Goal: Task Accomplishment & Management: Manage account settings

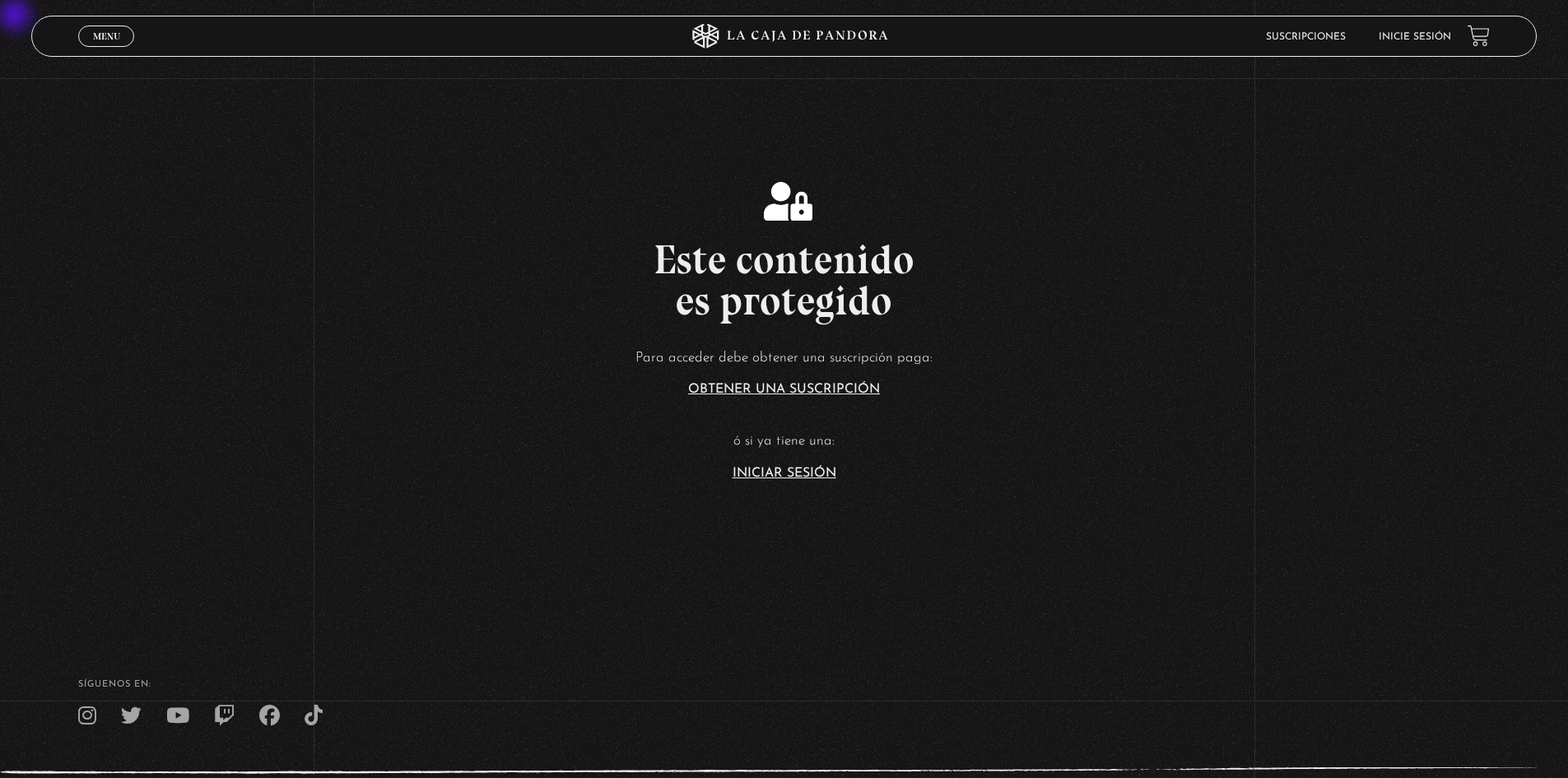
click at [1433, 44] on li "Inicie sesión" at bounding box center [1414, 36] width 72 height 26
click at [1428, 31] on li "Inicie sesión" at bounding box center [1414, 36] width 72 height 26
click at [1442, 35] on link "Inicie sesión" at bounding box center [1414, 37] width 72 height 10
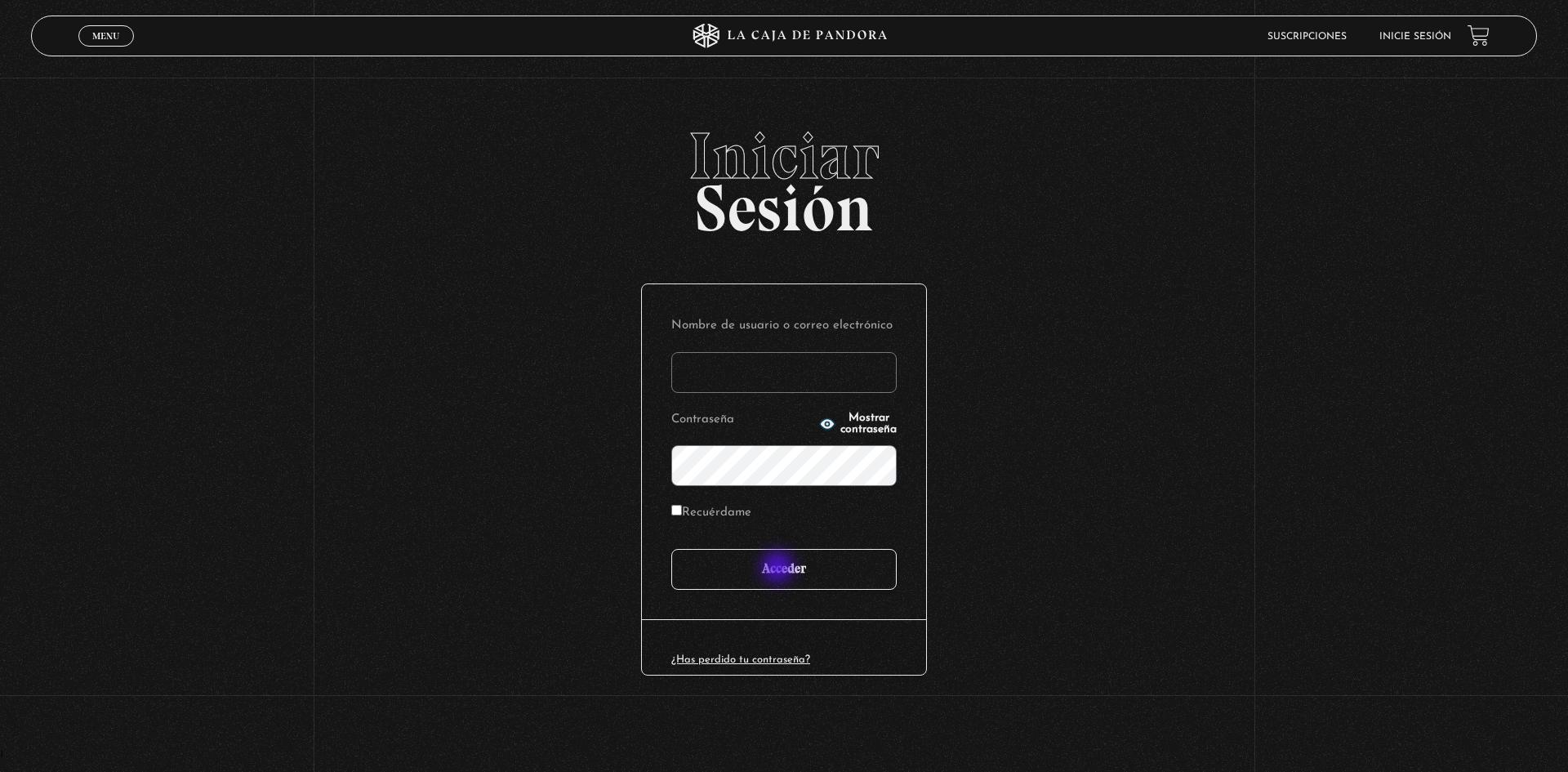
type input "motron"
click at [780, 568] on input "Acceder" at bounding box center [784, 569] width 225 height 41
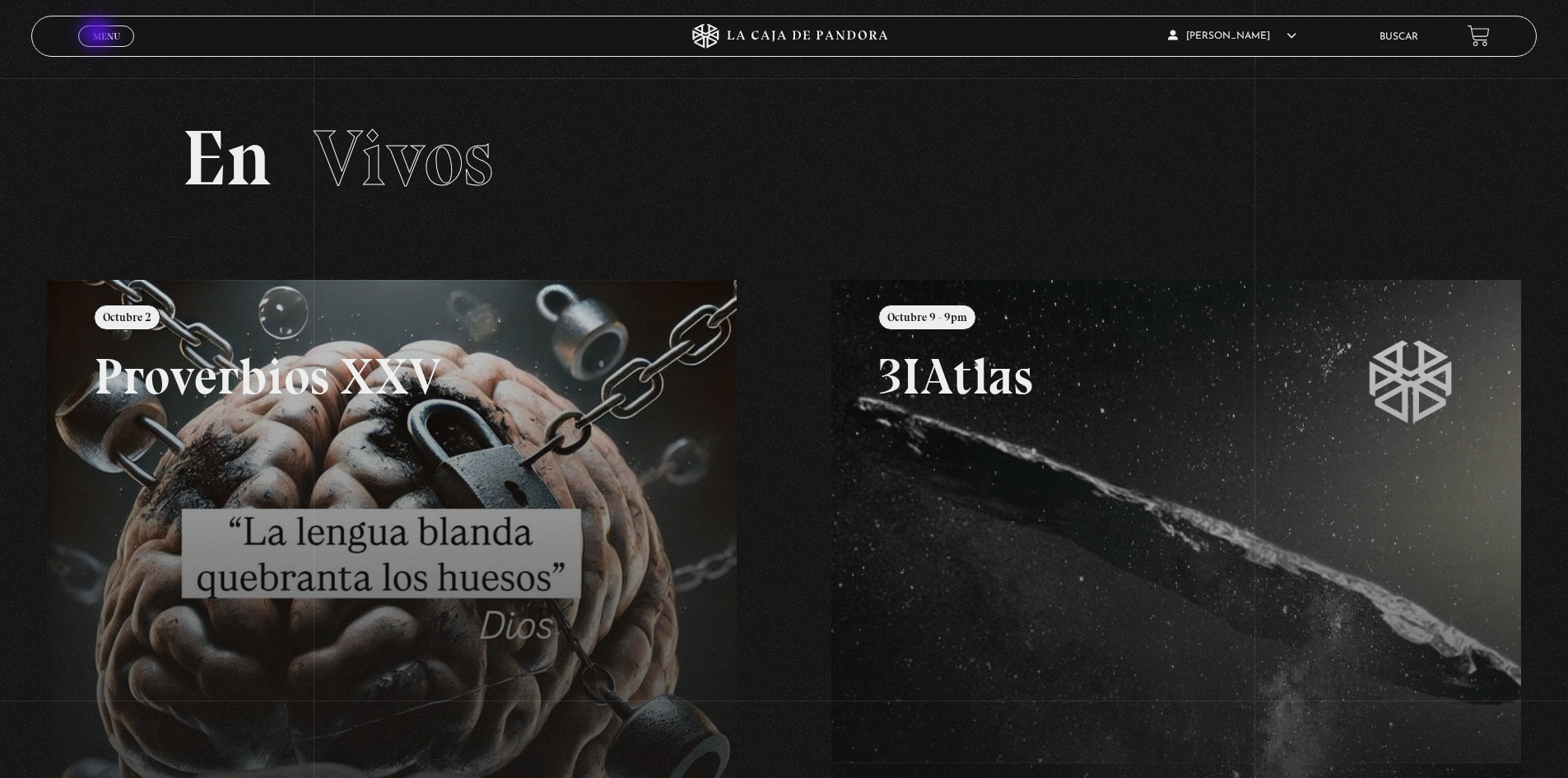
click at [99, 35] on span "Menu" at bounding box center [106, 36] width 28 height 10
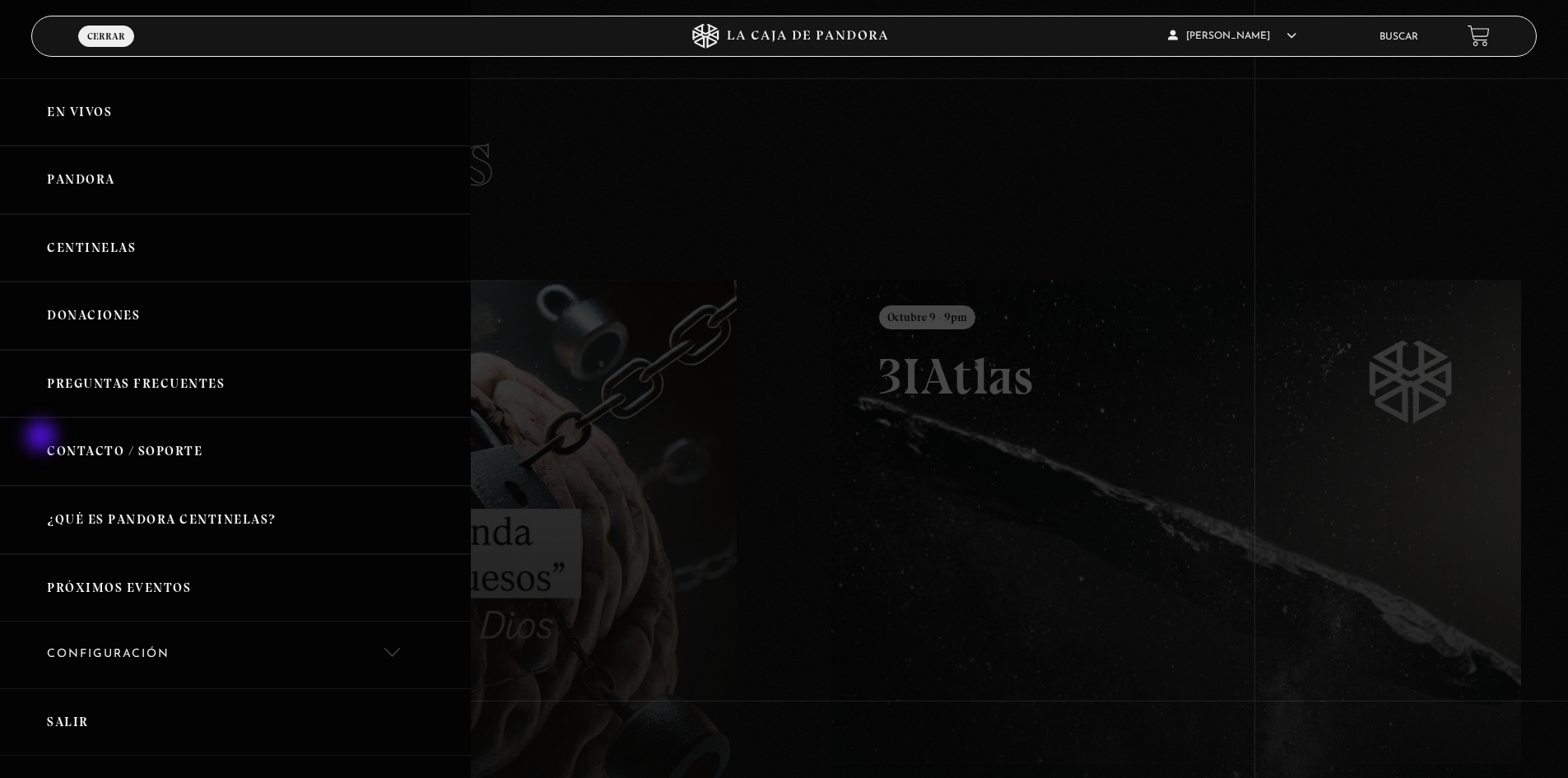
click at [42, 438] on link "Contacto / Soporte" at bounding box center [236, 451] width 471 height 68
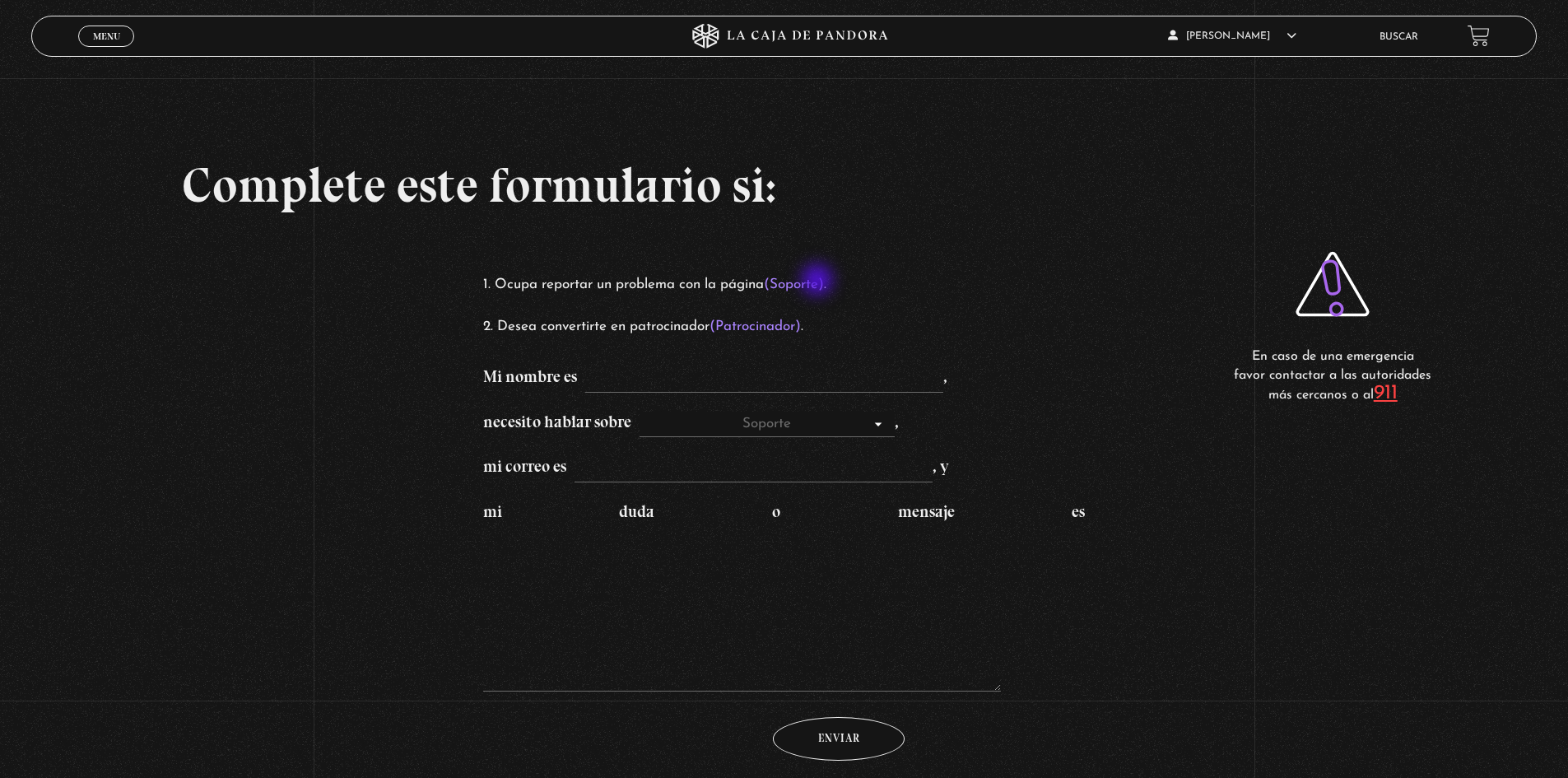
click at [815, 281] on mark "(Soporte)" at bounding box center [793, 284] width 60 height 14
click at [810, 278] on mark "(Soporte)" at bounding box center [793, 284] width 60 height 14
click at [805, 287] on mark "(Soporte)" at bounding box center [793, 284] width 60 height 14
click at [770, 312] on ol "Ocupa reportar un problema con la página (Soporte) . Desea convertirte en patro…" at bounding box center [784, 306] width 602 height 67
click at [768, 312] on ol "Ocupa reportar un problema con la página (Soporte) . Desea convertirte en patro…" at bounding box center [784, 306] width 602 height 67
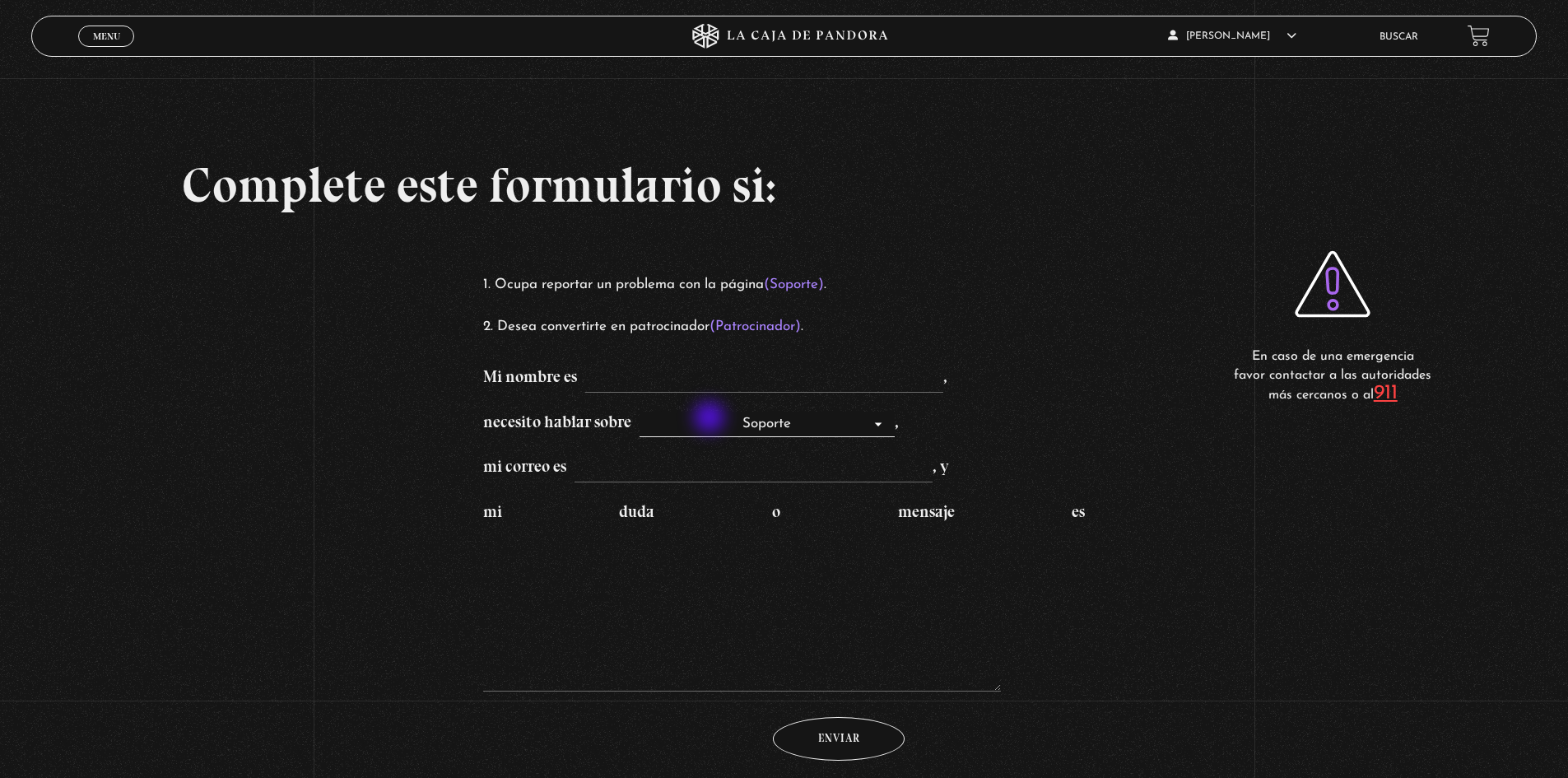
click at [711, 419] on select "Soporte Patrocinadores" at bounding box center [767, 424] width 255 height 27
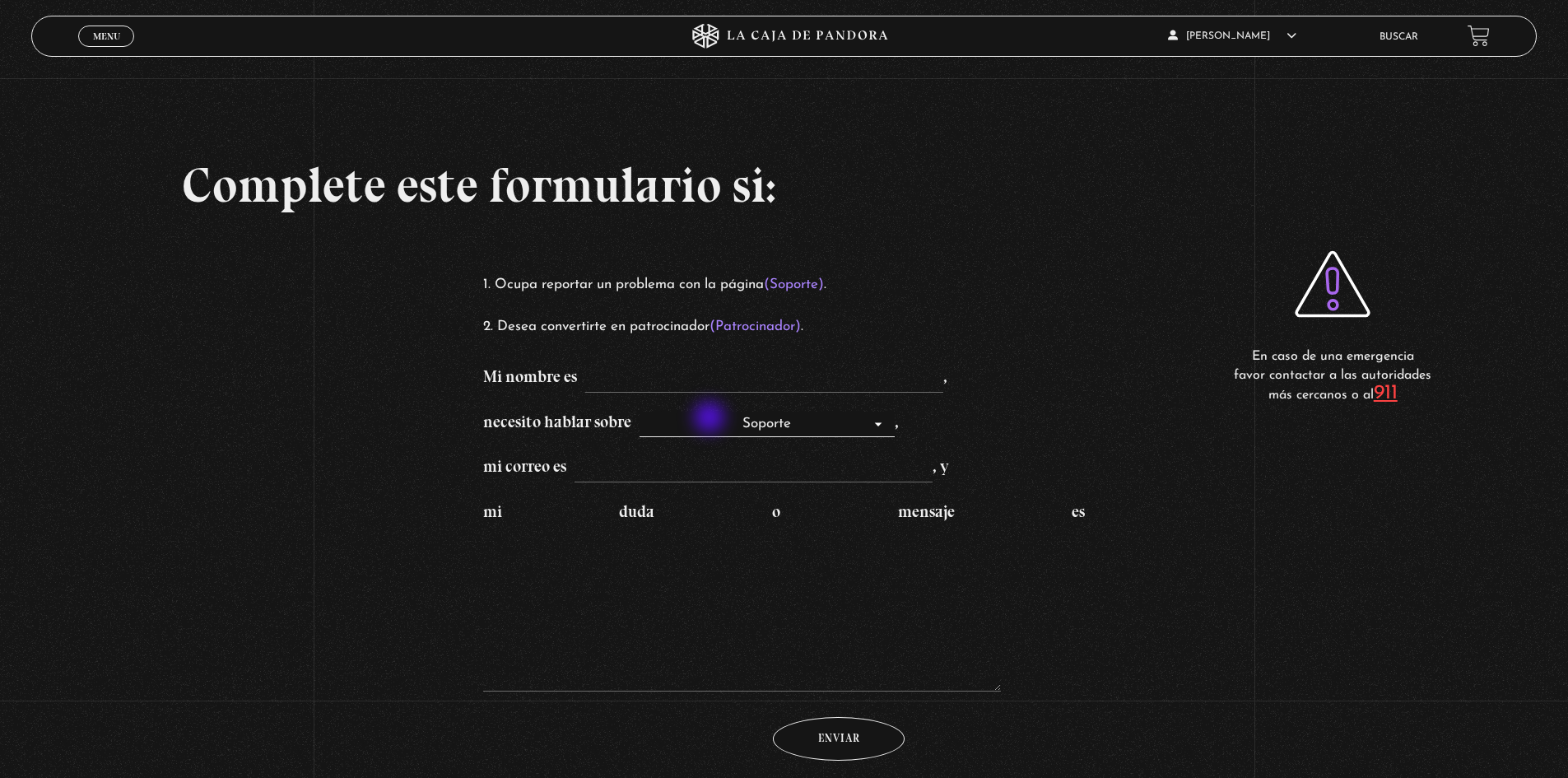
click at [711, 419] on select "Soporte Patrocinadores" at bounding box center [767, 424] width 255 height 27
drag, startPoint x: 494, startPoint y: 500, endPoint x: 523, endPoint y: 502, distance: 29.1
click at [494, 500] on p "mi duda o mensaje es" at bounding box center [784, 600] width 602 height 202
click at [591, 506] on label "mi duda o mensaje es" at bounding box center [784, 598] width 602 height 194
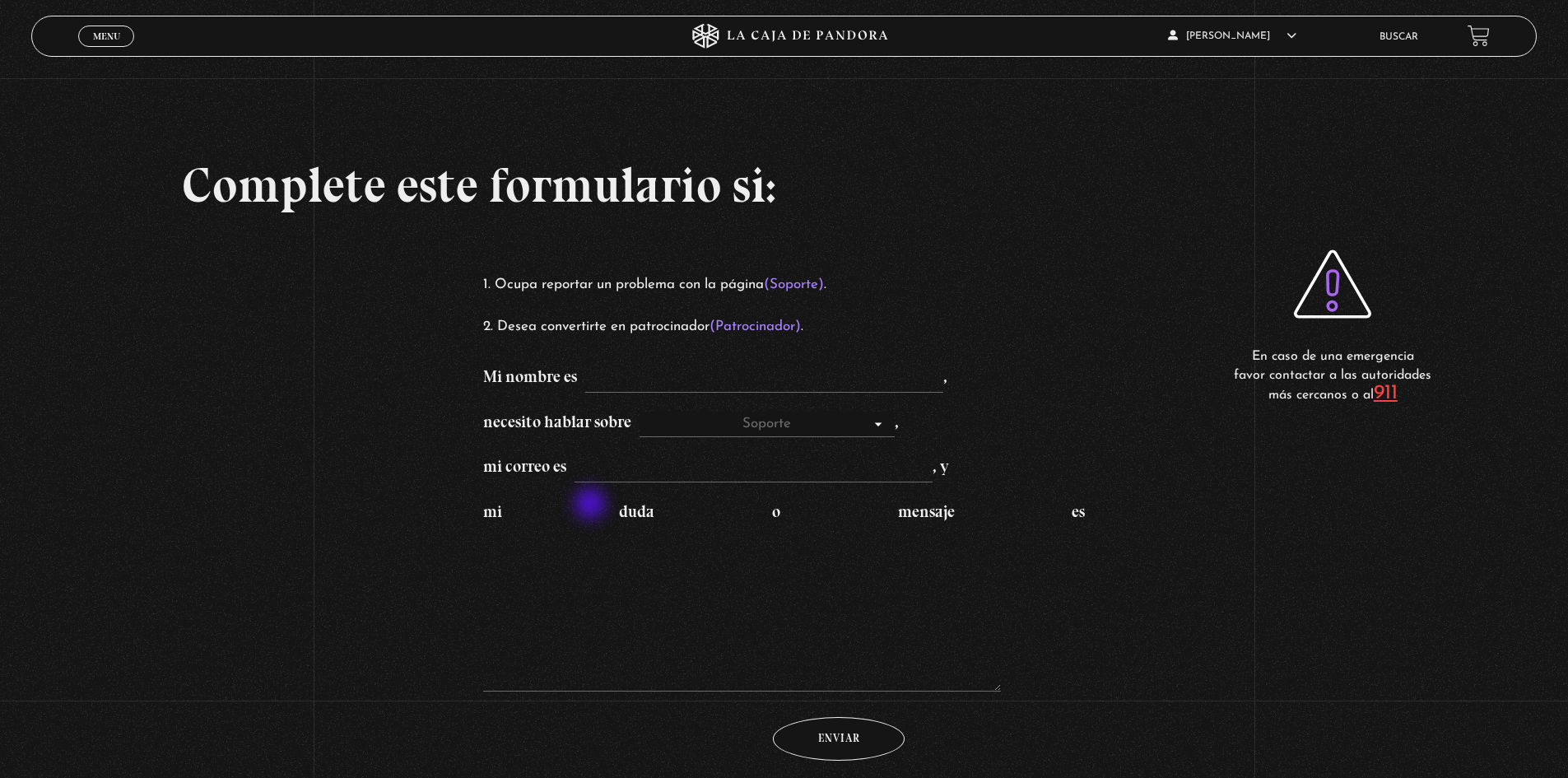
click at [591, 527] on textarea "mi duda o mensaje es" at bounding box center [741, 608] width 517 height 165
drag, startPoint x: 730, startPoint y: 530, endPoint x: 758, endPoint y: 530, distance: 28.0
click at [733, 530] on textarea "mi duda o mensaje es" at bounding box center [741, 608] width 517 height 165
click at [1015, 545] on p "mi duda o mensaje es" at bounding box center [784, 600] width 602 height 202
click at [852, 568] on textarea "mi duda o mensaje es" at bounding box center [741, 608] width 517 height 165
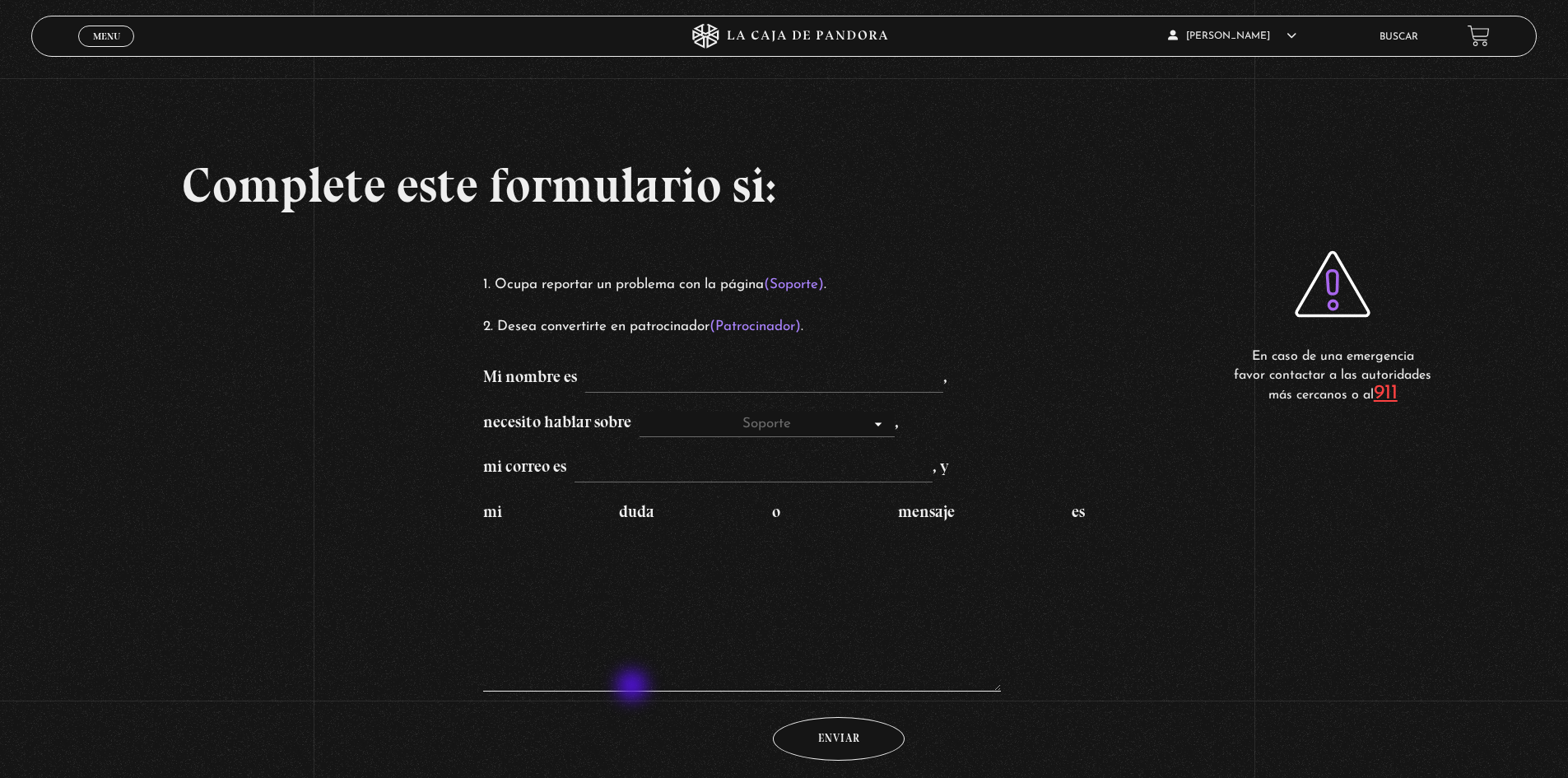
click at [634, 687] on textarea "mi duda o mensaje es" at bounding box center [741, 608] width 517 height 165
click at [651, 625] on textarea "mi duda o mensaje es" at bounding box center [741, 608] width 517 height 165
type textarea "e"
click at [270, 336] on div "Complete este formulario si: Ocupa reportar un problema con la página (Soporte)…" at bounding box center [784, 392] width 1568 height 786
click at [723, 427] on select "Soporte Patrocinadores" at bounding box center [767, 424] width 255 height 27
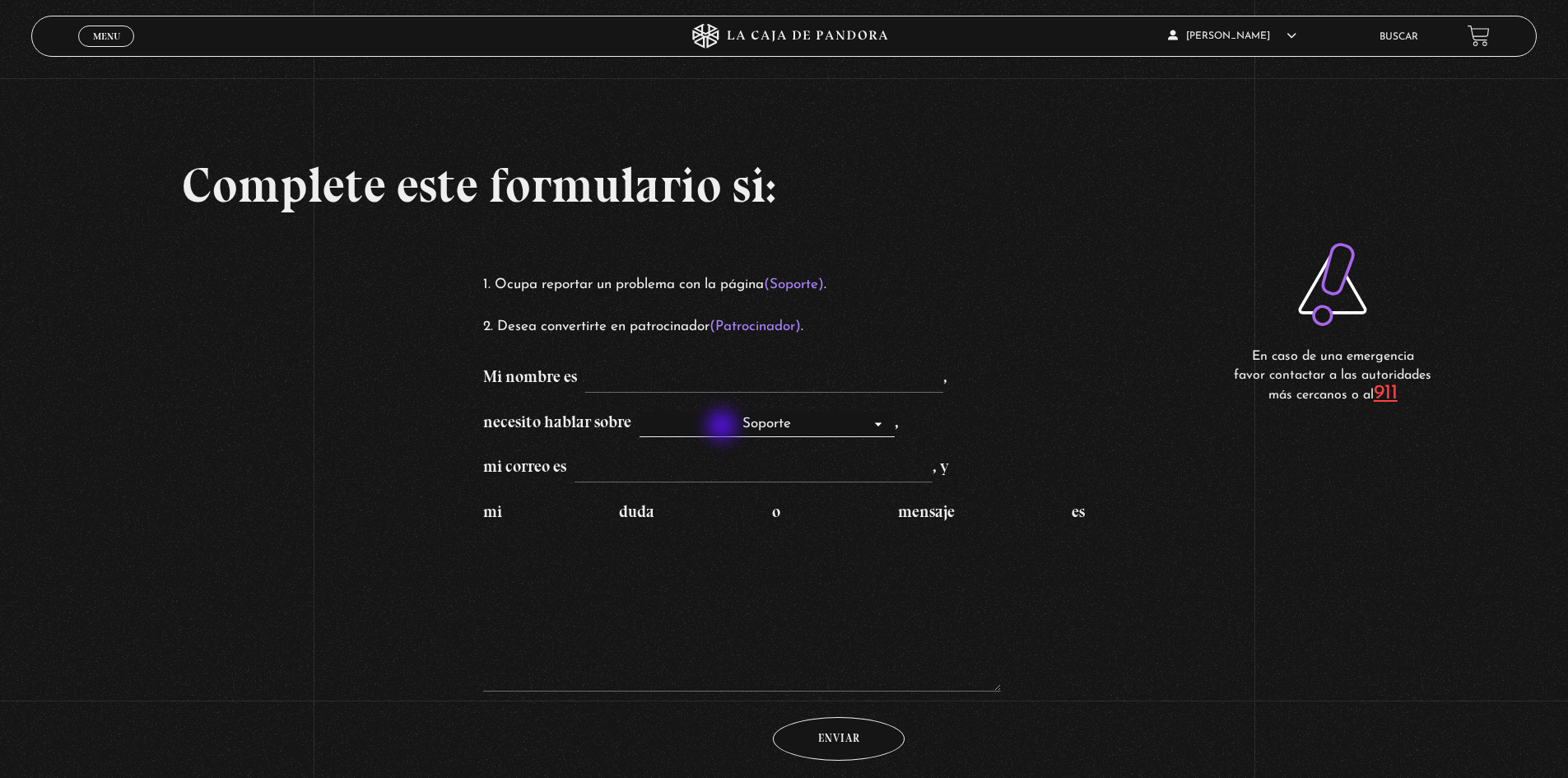
click at [723, 427] on select "Soporte Patrocinadores" at bounding box center [767, 424] width 255 height 27
click at [702, 486] on form "Mi nombre es , necesito hablar sobre Soporte Patrocinadores , mi correo es , y …" at bounding box center [784, 562] width 602 height 396
click at [694, 476] on input "mi correo es , y" at bounding box center [753, 469] width 358 height 27
click at [977, 438] on form "Mi nombre es , necesito hablar sobre Soporte Patrocinadores , mi correo es , y …" at bounding box center [784, 562] width 602 height 396
click at [669, 357] on div "Ocupa reportar un problema con la página (Soporte) . Desea convertirte en patro…" at bounding box center [784, 516] width 602 height 488
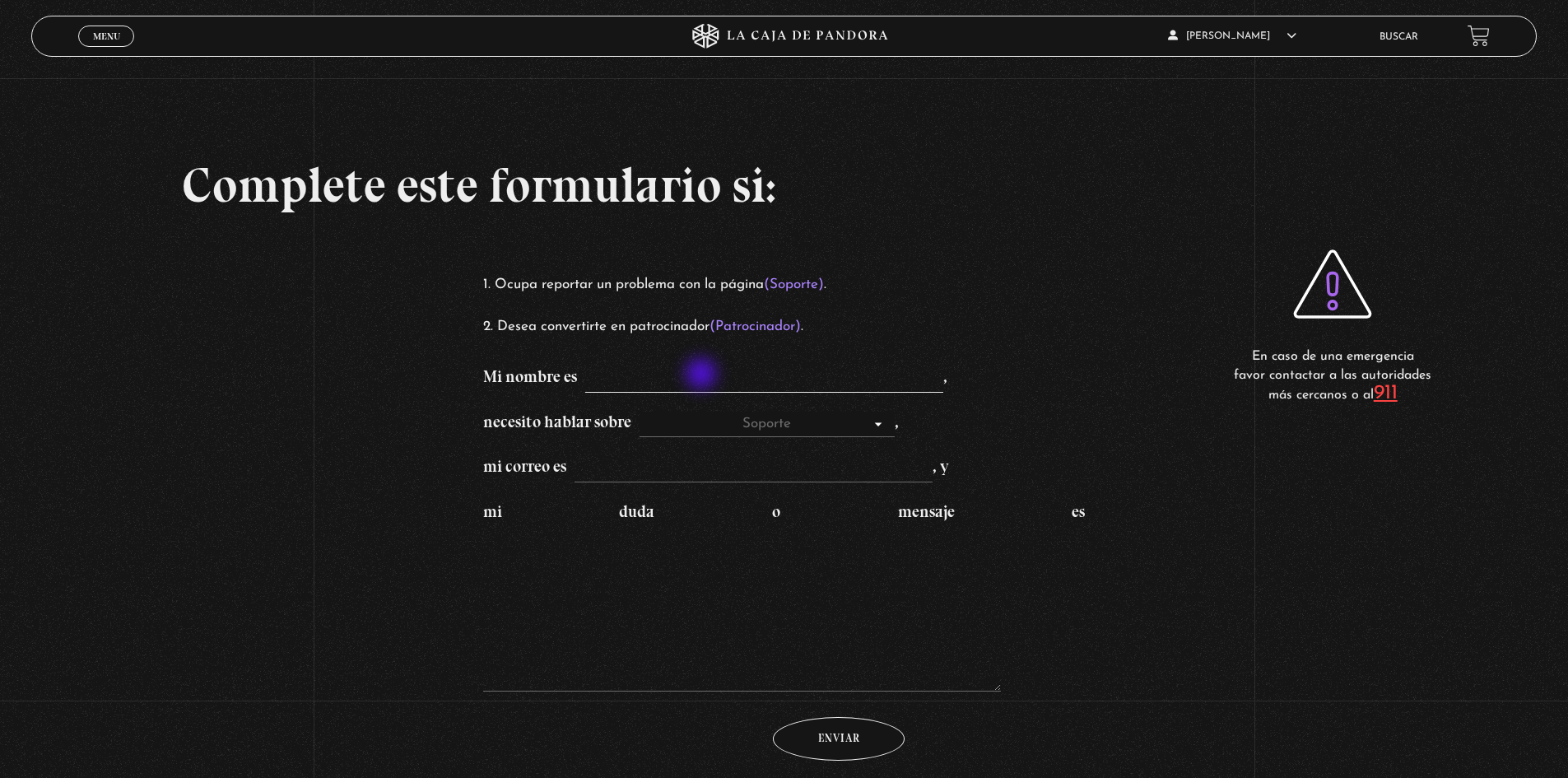
click at [704, 376] on input "Mi nombre es ," at bounding box center [764, 380] width 358 height 27
click at [1134, 201] on h2 "Complete este formulario si:" at bounding box center [784, 185] width 1204 height 59
drag, startPoint x: 1405, startPoint y: 30, endPoint x: 1184, endPoint y: 167, distance: 260.0
click at [1184, 167] on div "Menu Cerrar Aaron Camacho En vivos Pandora Centinelas Mi cuenta Salir Buscar Bu…" at bounding box center [784, 519] width 1568 height 1037
click at [1489, 35] on link at bounding box center [1478, 35] width 23 height 23
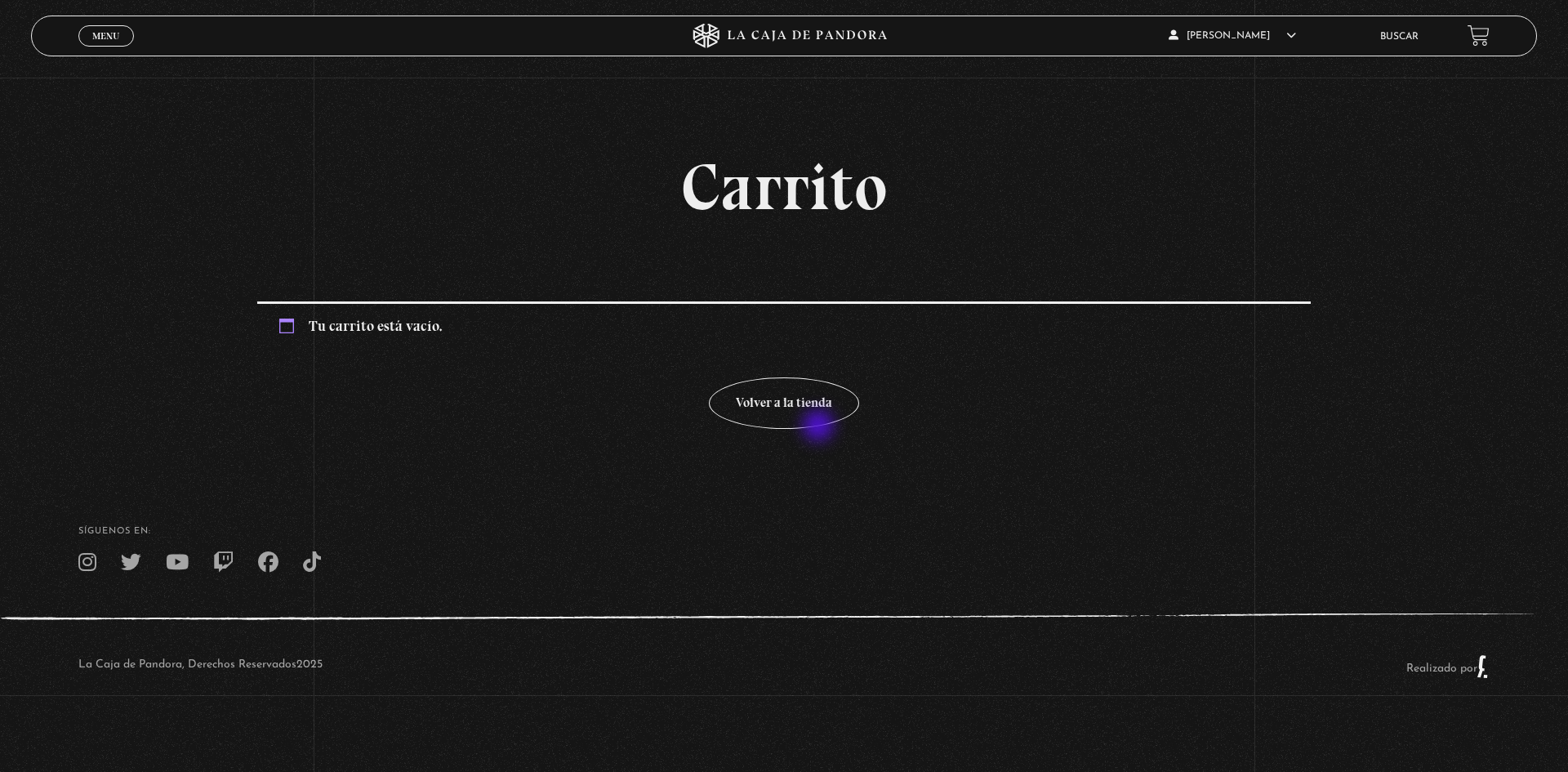
click at [820, 428] on p "Volver a la tienda" at bounding box center [784, 403] width 1053 height 52
click at [806, 415] on link "Volver a la tienda" at bounding box center [784, 403] width 151 height 52
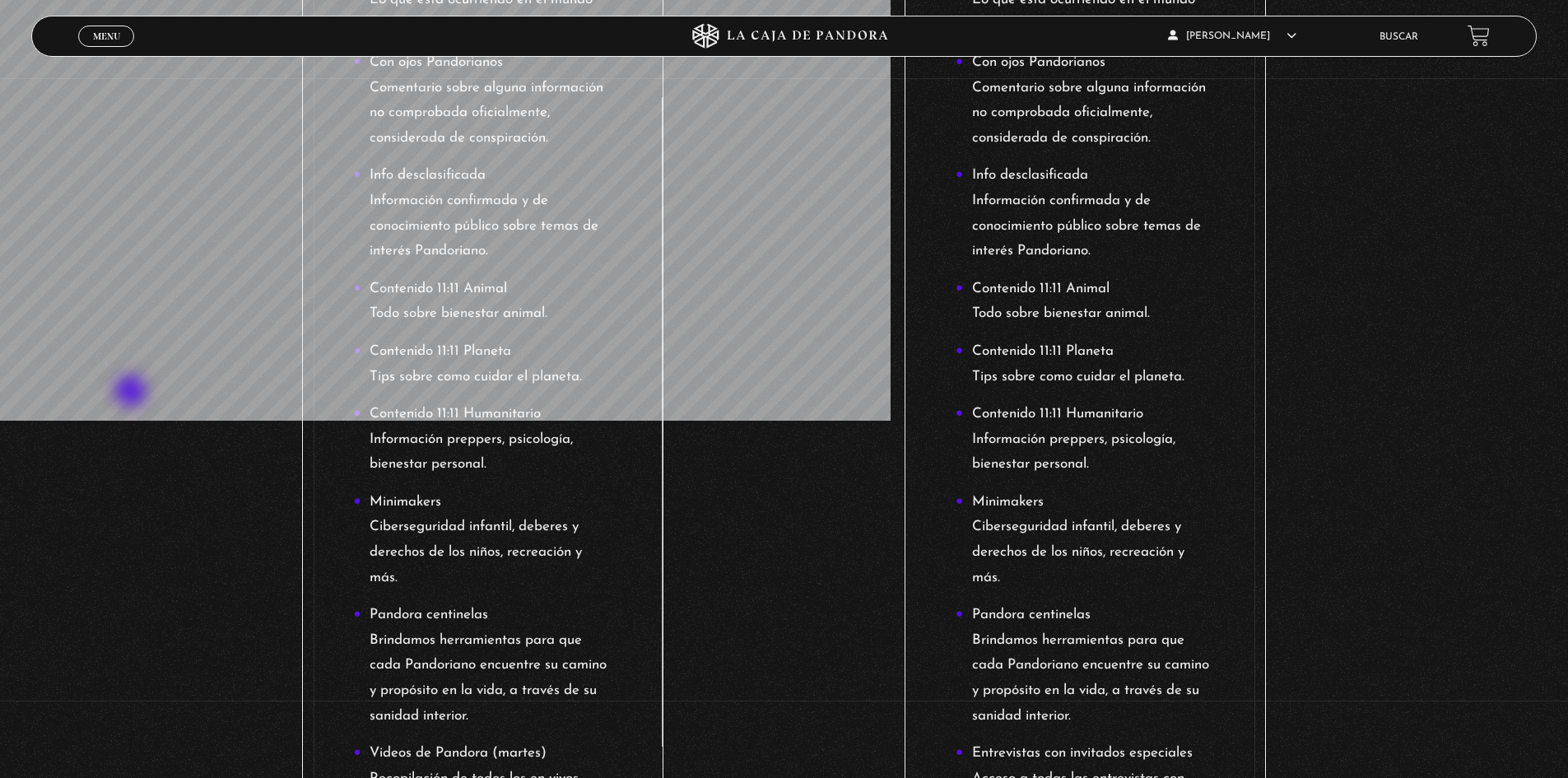
scroll to position [585, 0]
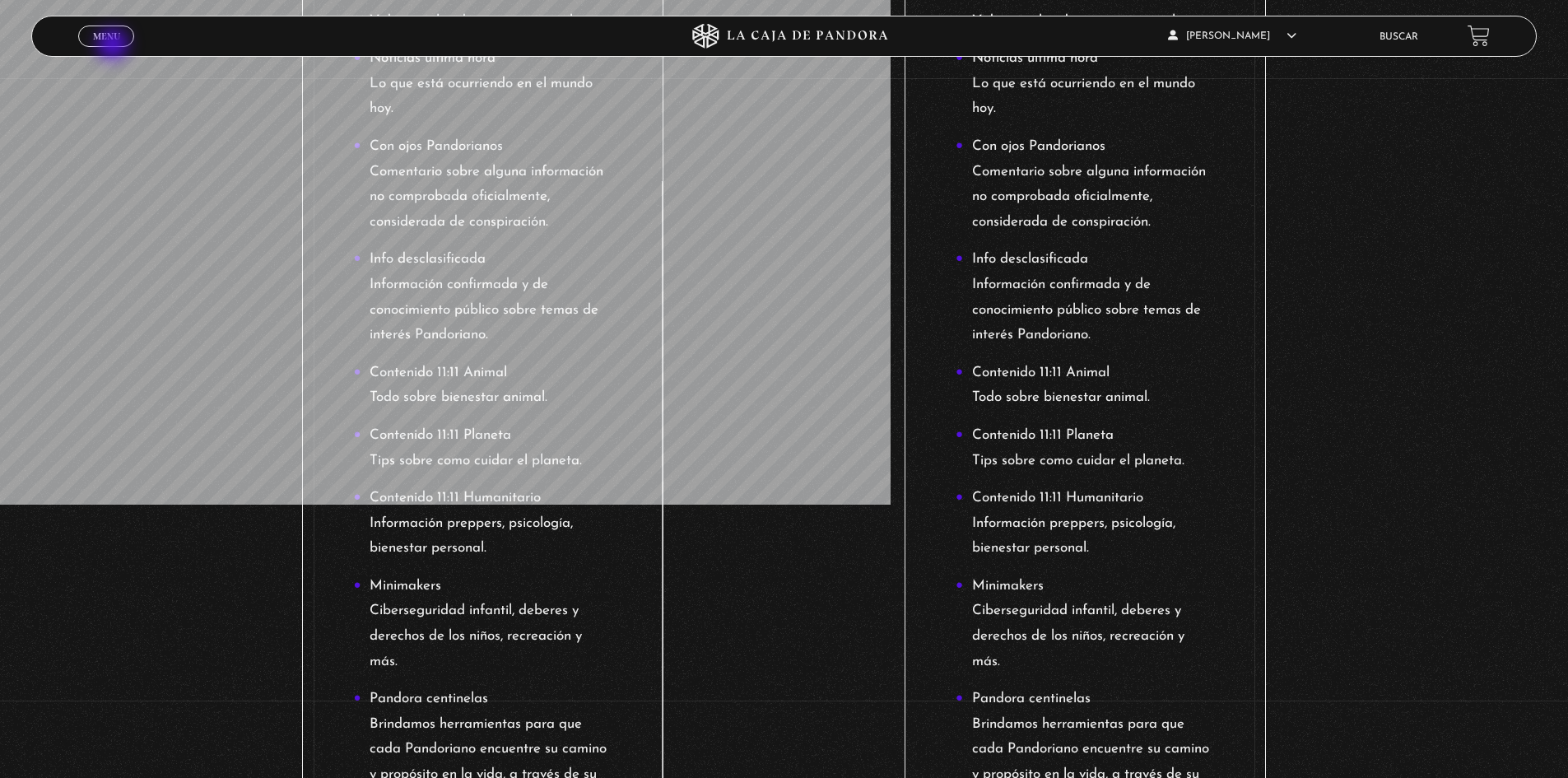
click at [112, 39] on span "Menu" at bounding box center [106, 36] width 28 height 10
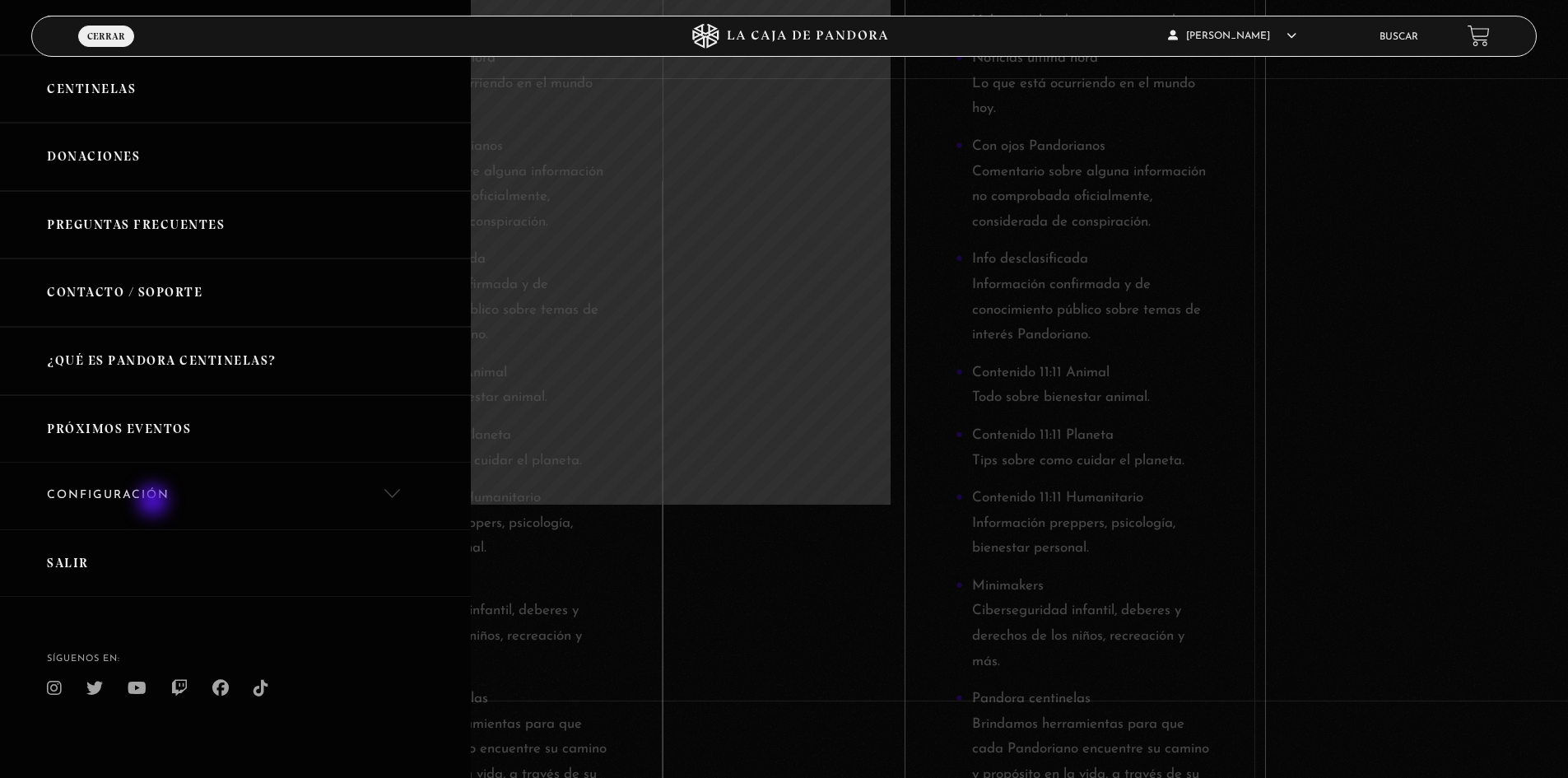
scroll to position [160, 0]
click at [122, 423] on link "Próximos Eventos" at bounding box center [236, 428] width 471 height 68
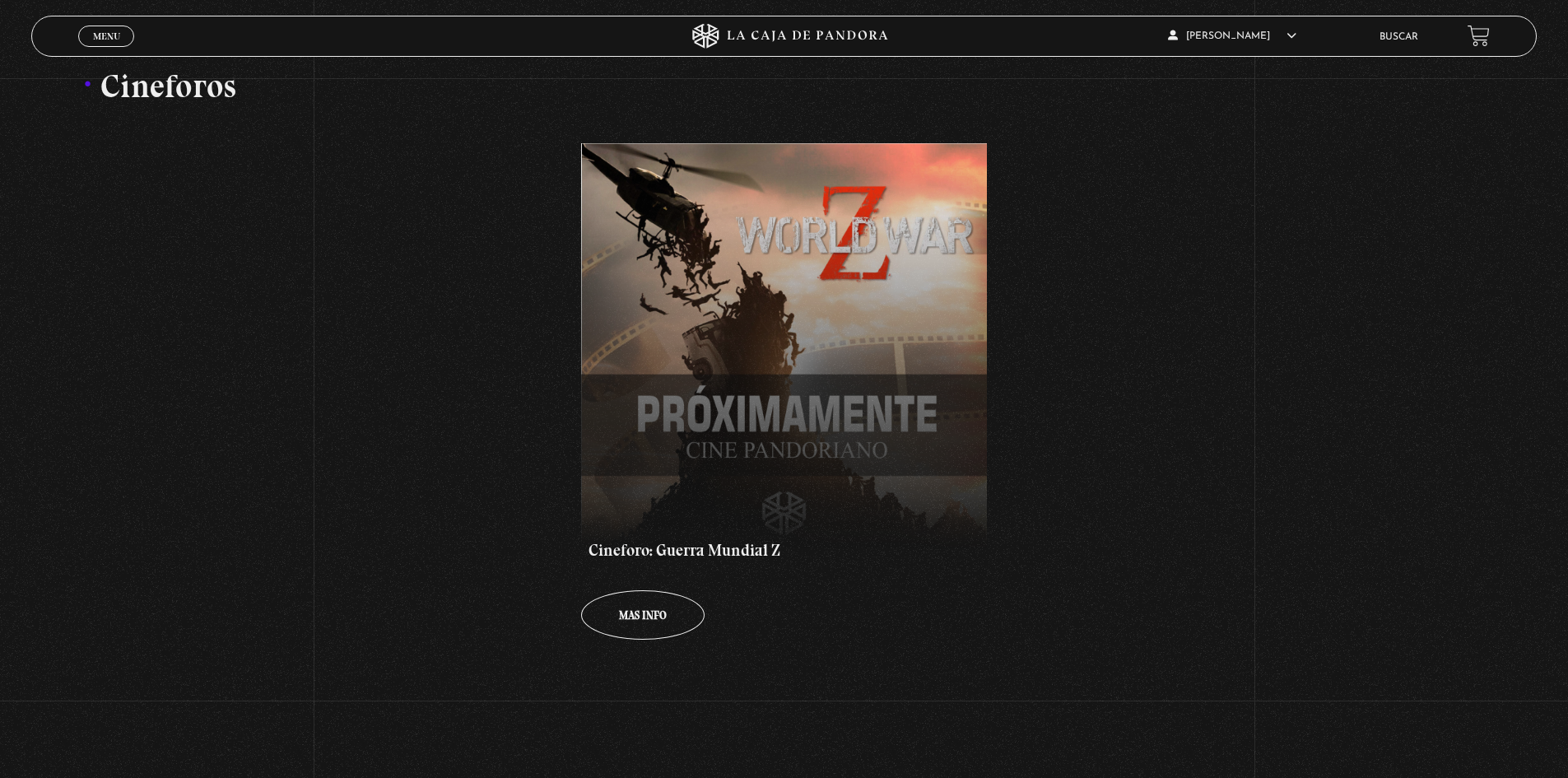
scroll to position [329, 0]
click at [626, 604] on link "Mas info Mas info Mas info Mas info Mas info" at bounding box center [642, 614] width 123 height 49
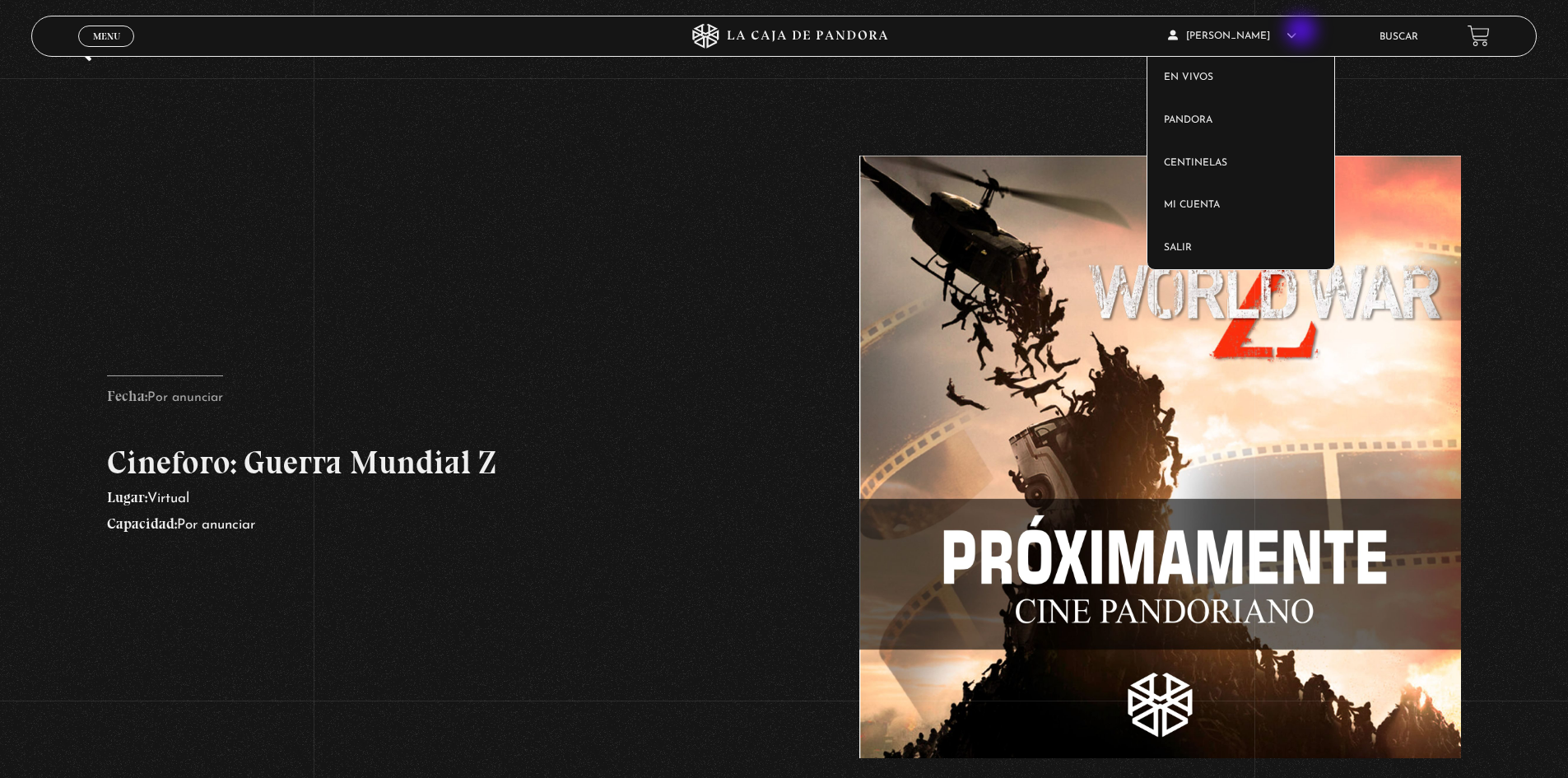
click at [1296, 33] on span "[PERSON_NAME]" at bounding box center [1232, 36] width 128 height 10
click at [1235, 208] on link "Mi cuenta" at bounding box center [1241, 205] width 187 height 42
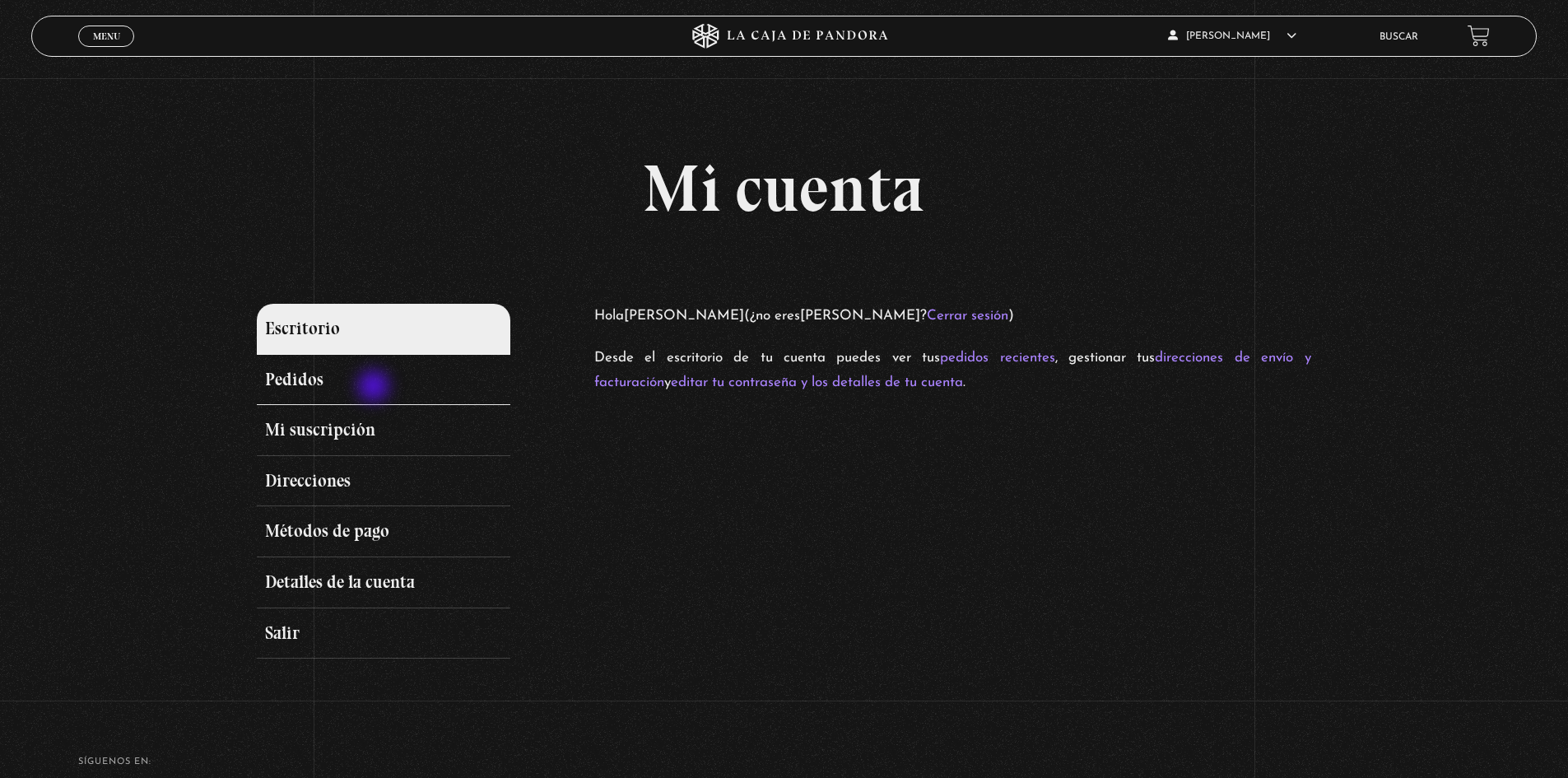
click at [375, 388] on link "Pedidos" at bounding box center [383, 381] width 252 height 51
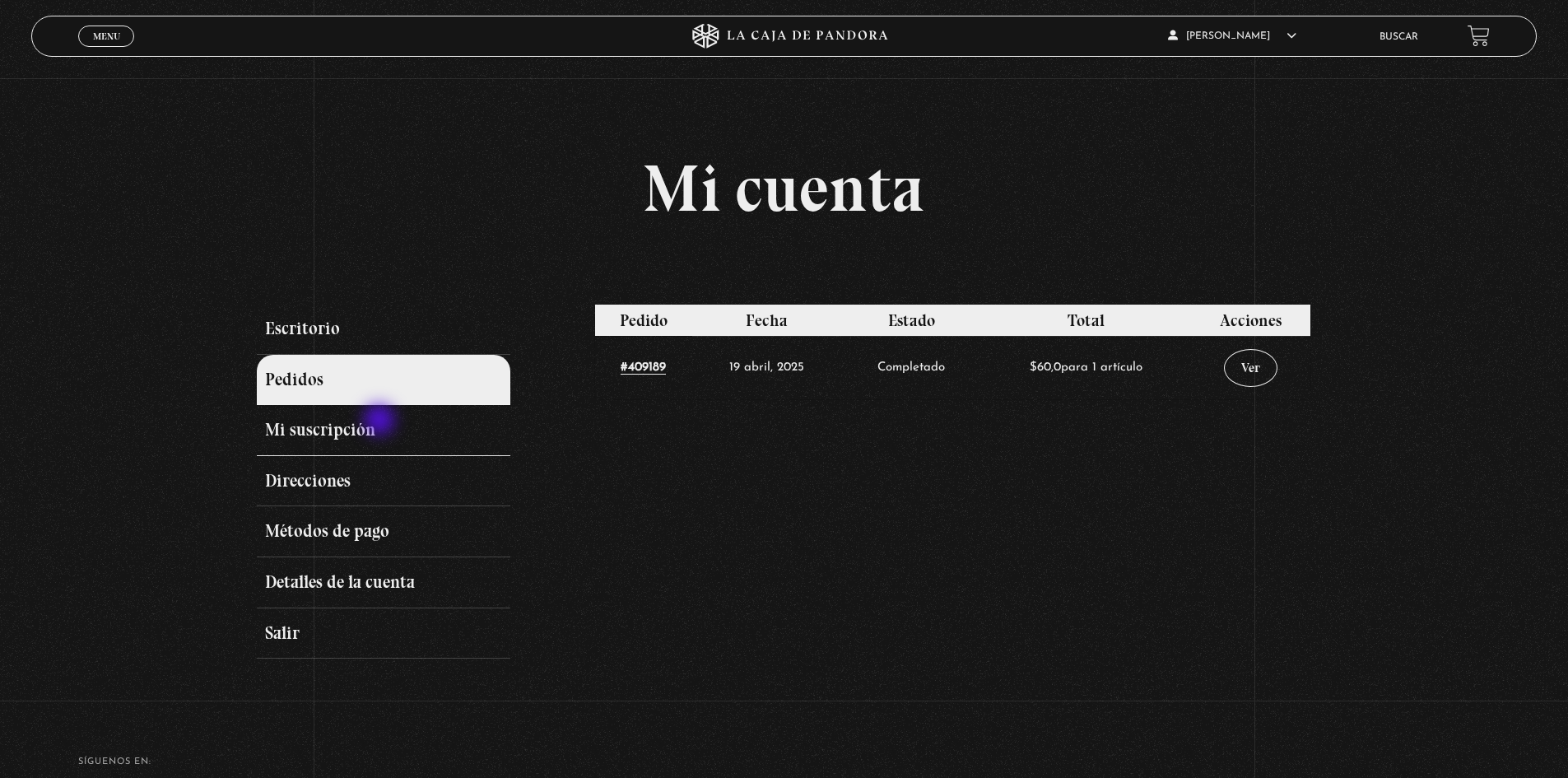
click at [381, 421] on link "Mi suscripción" at bounding box center [383, 431] width 252 height 51
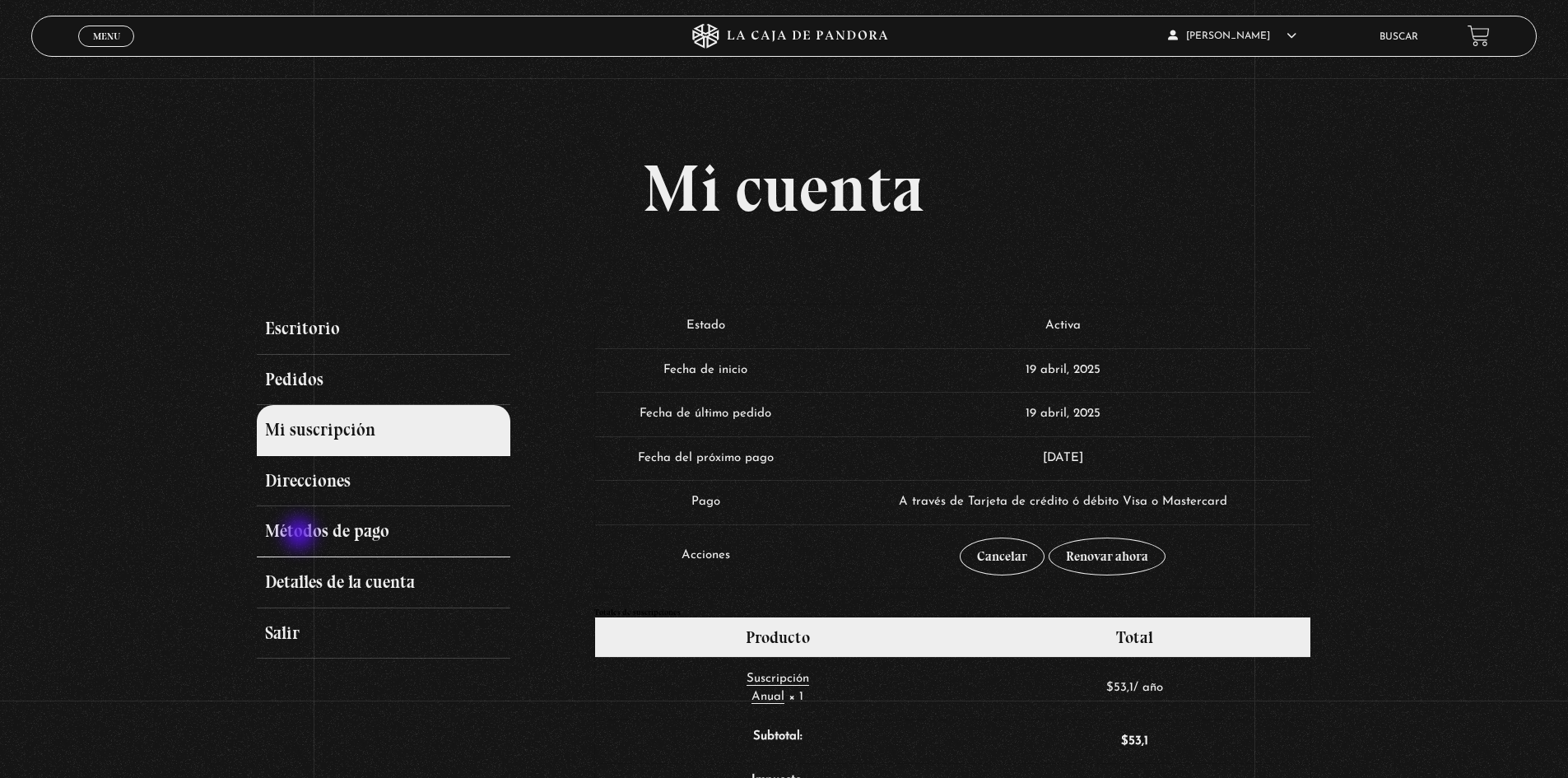
click at [302, 535] on link "Métodos de pago" at bounding box center [383, 532] width 252 height 51
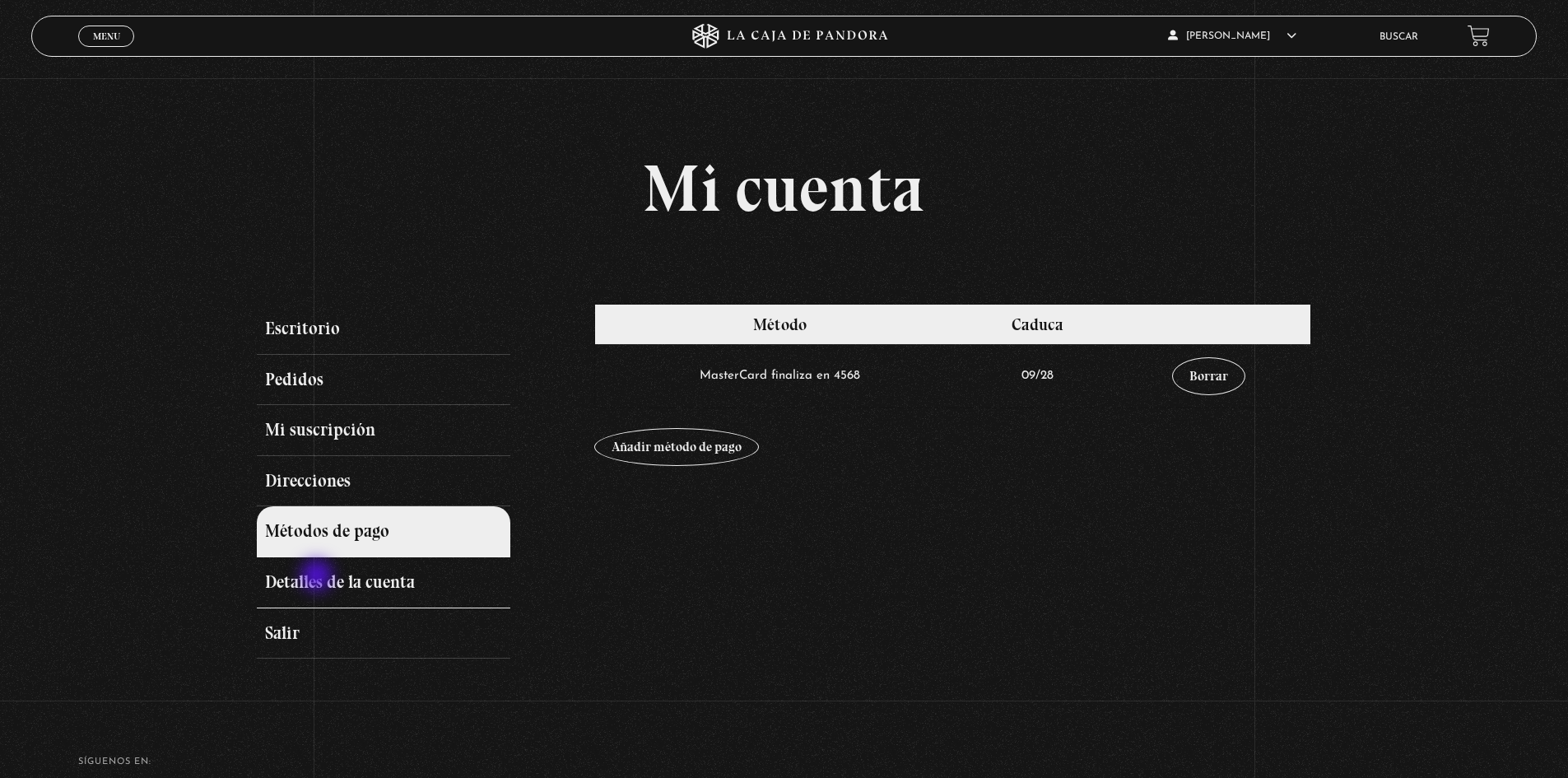
click at [318, 575] on link "Detalles de la cuenta" at bounding box center [383, 583] width 252 height 51
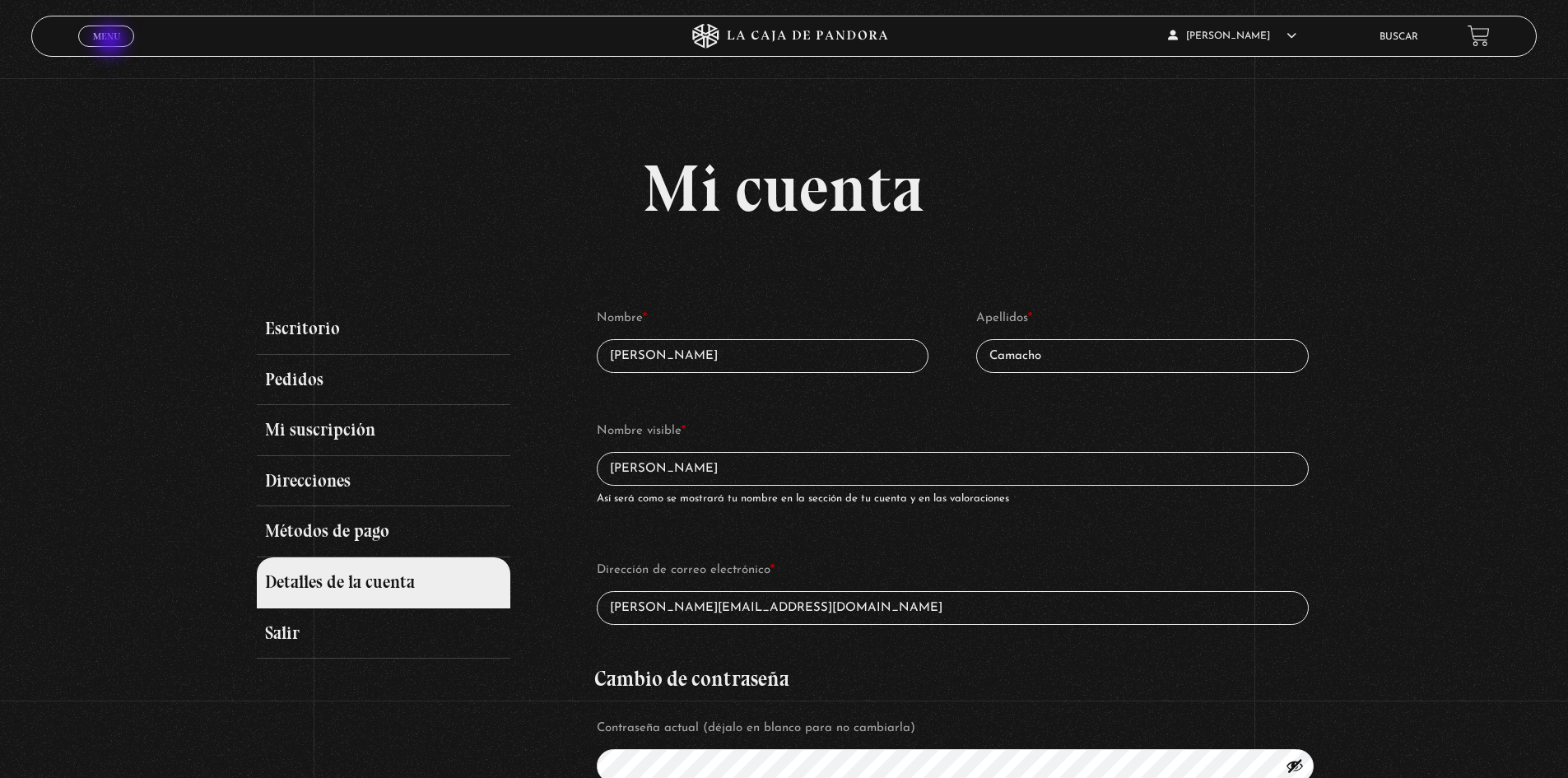
click at [112, 42] on link "Menu Cerrar" at bounding box center [105, 36] width 56 height 22
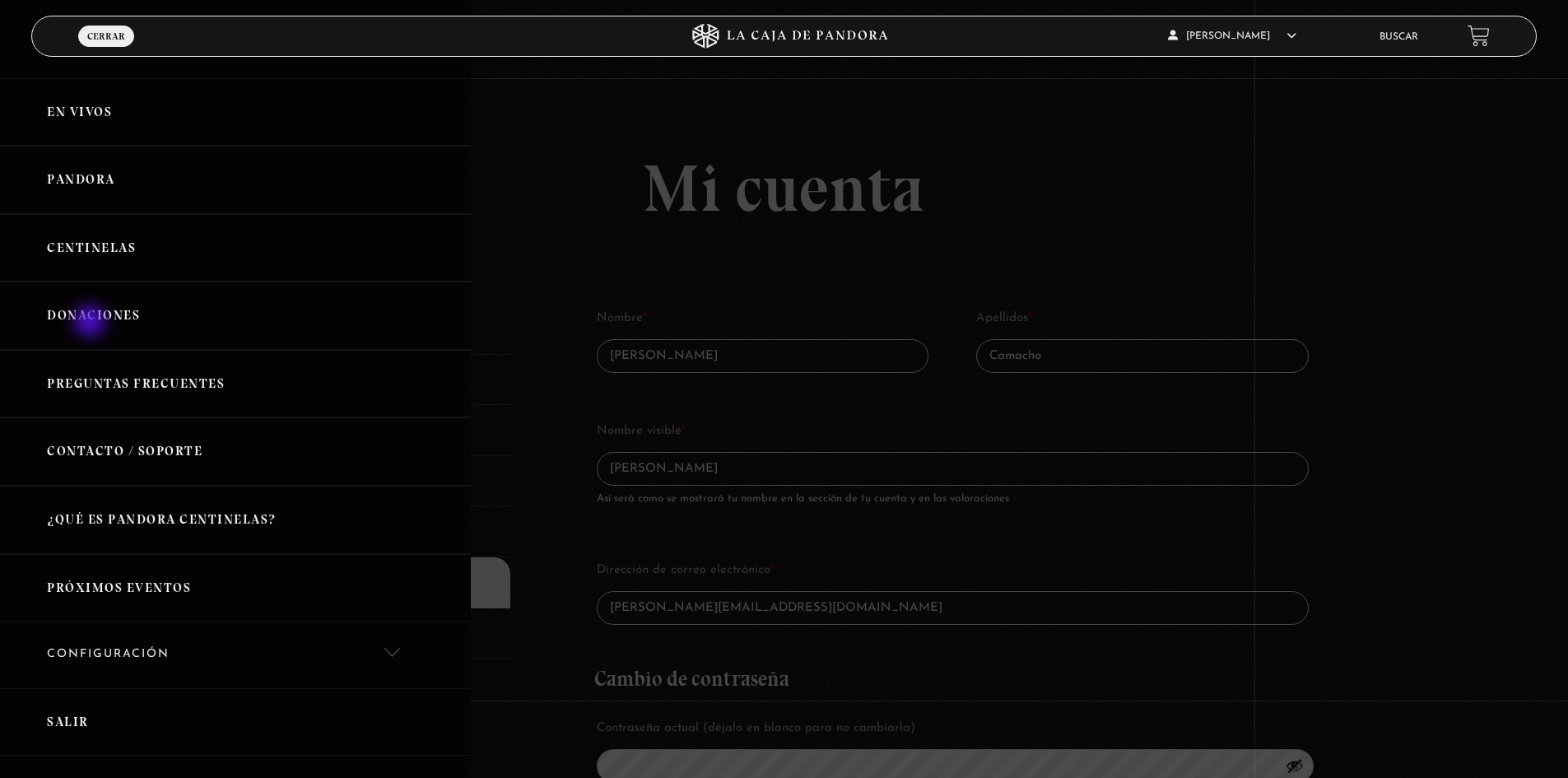
click at [92, 322] on link "Donaciones" at bounding box center [236, 316] width 471 height 68
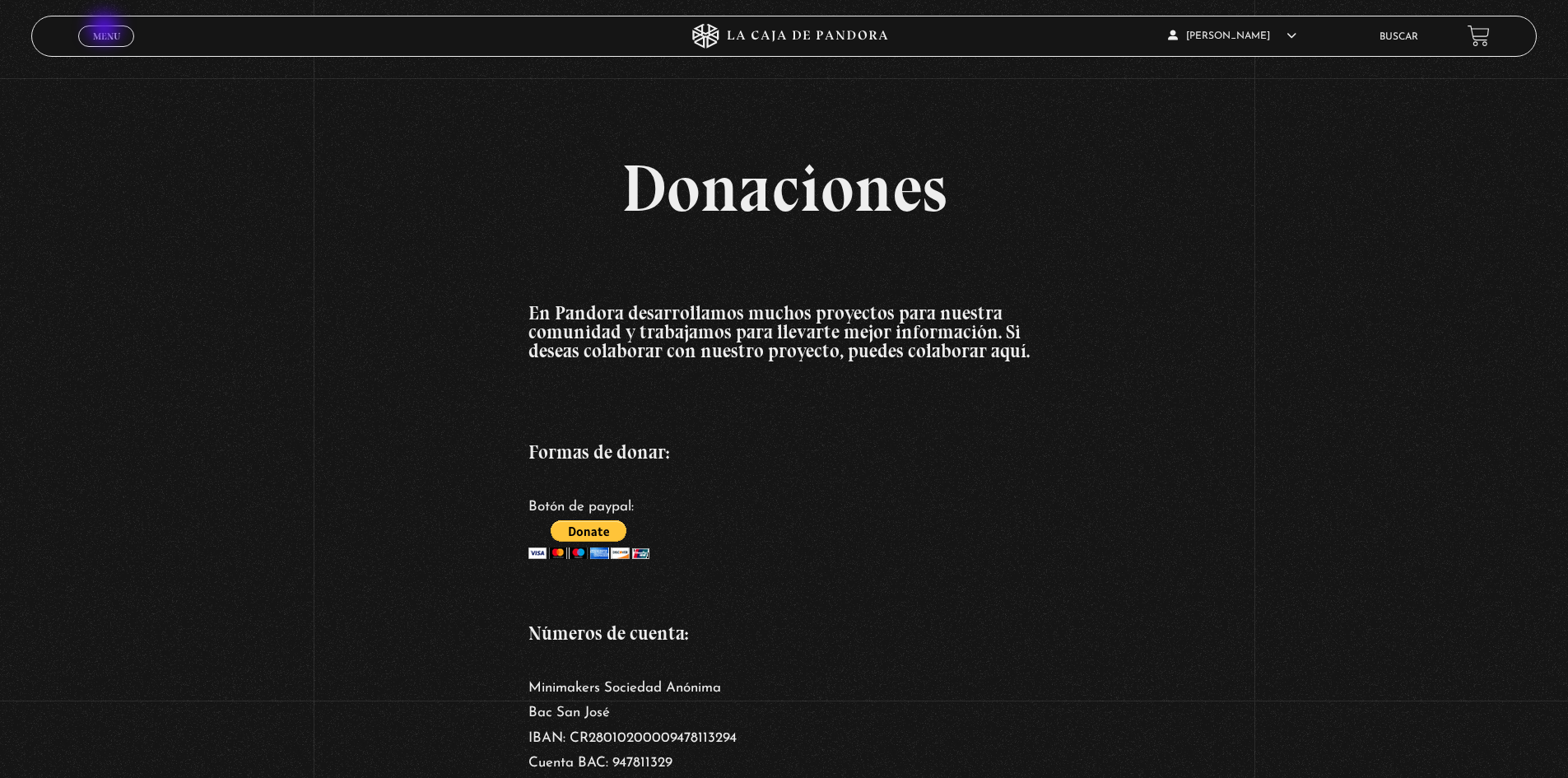
click at [106, 32] on span "Menu" at bounding box center [106, 36] width 28 height 10
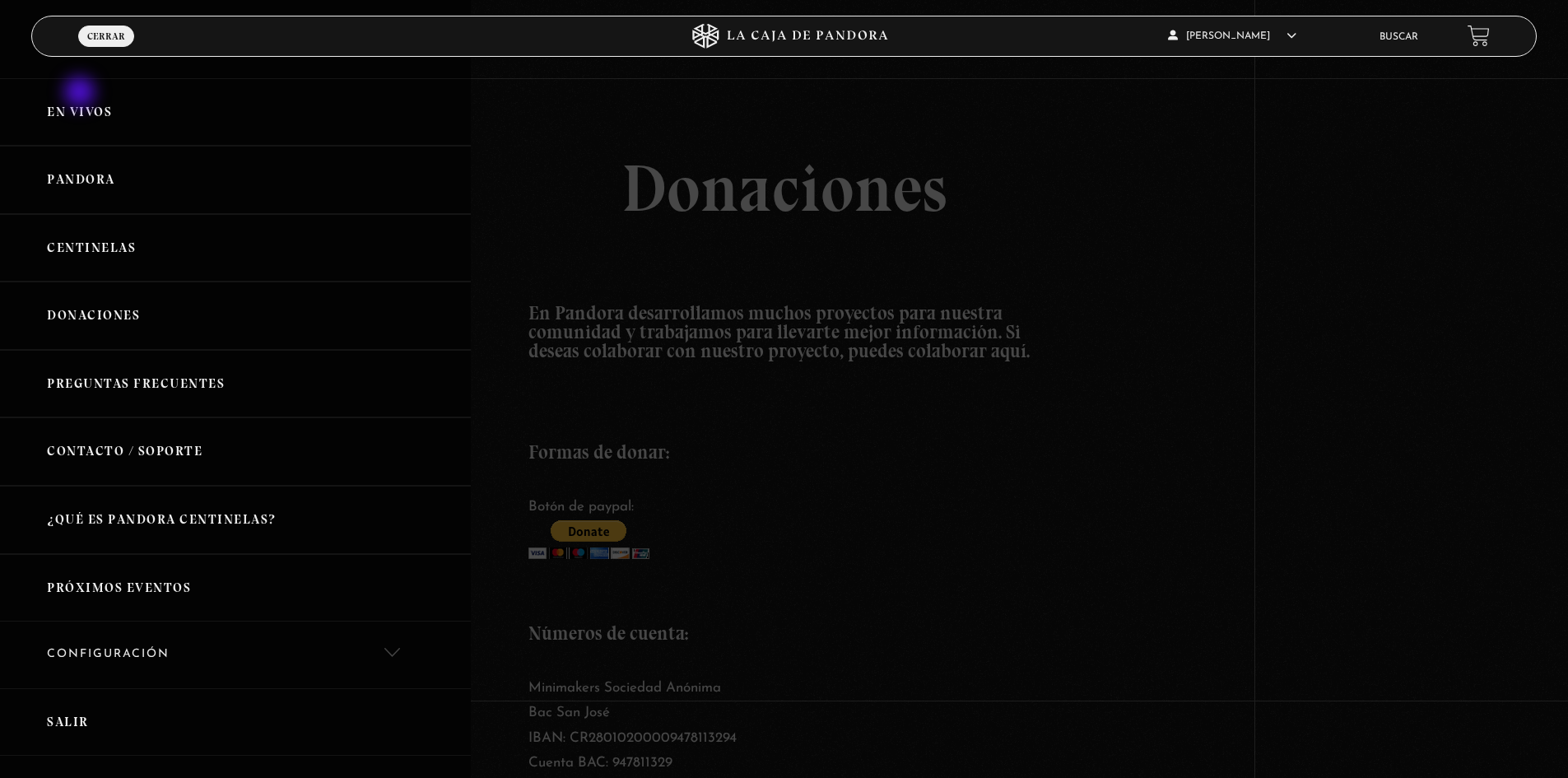
click at [82, 94] on link "En vivos" at bounding box center [236, 111] width 471 height 68
